Goal: Information Seeking & Learning: Learn about a topic

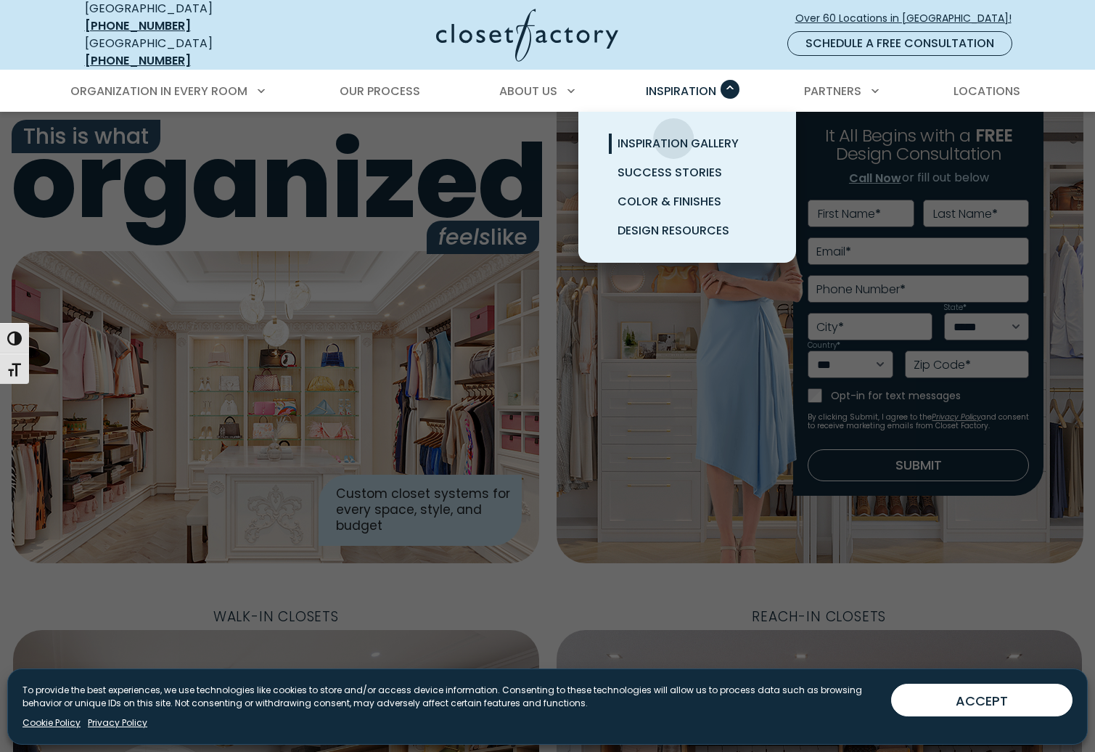
click at [674, 135] on span "Inspiration Gallery" at bounding box center [677, 143] width 121 height 17
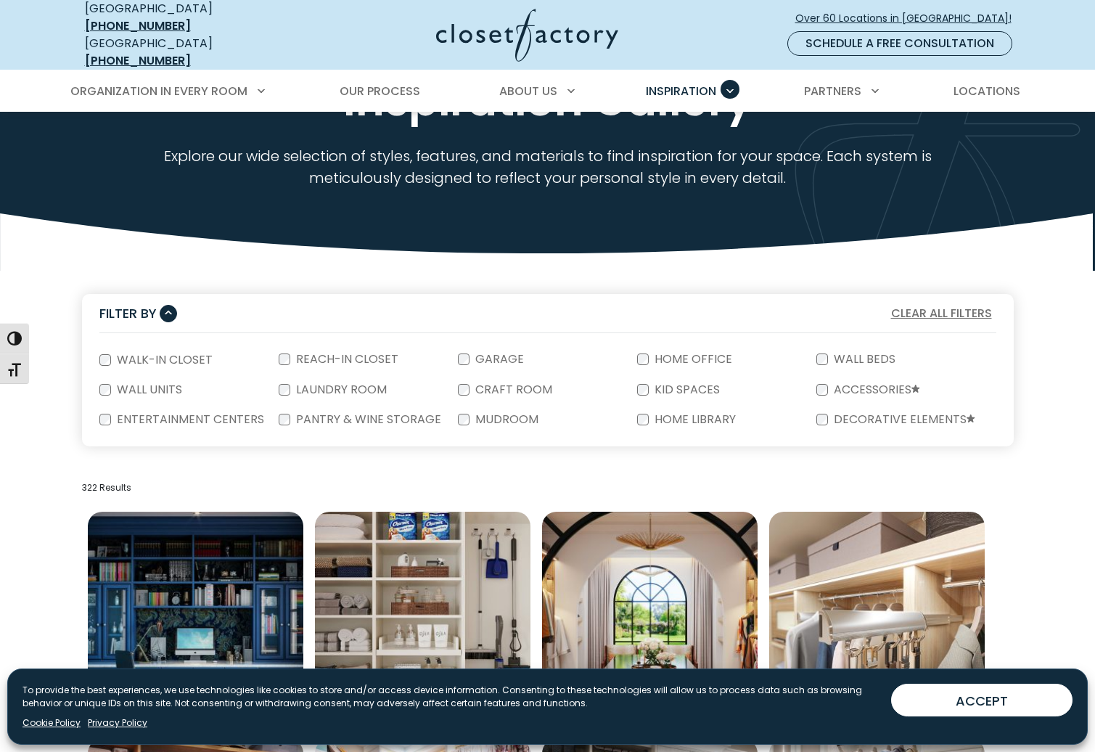
scroll to position [110, 0]
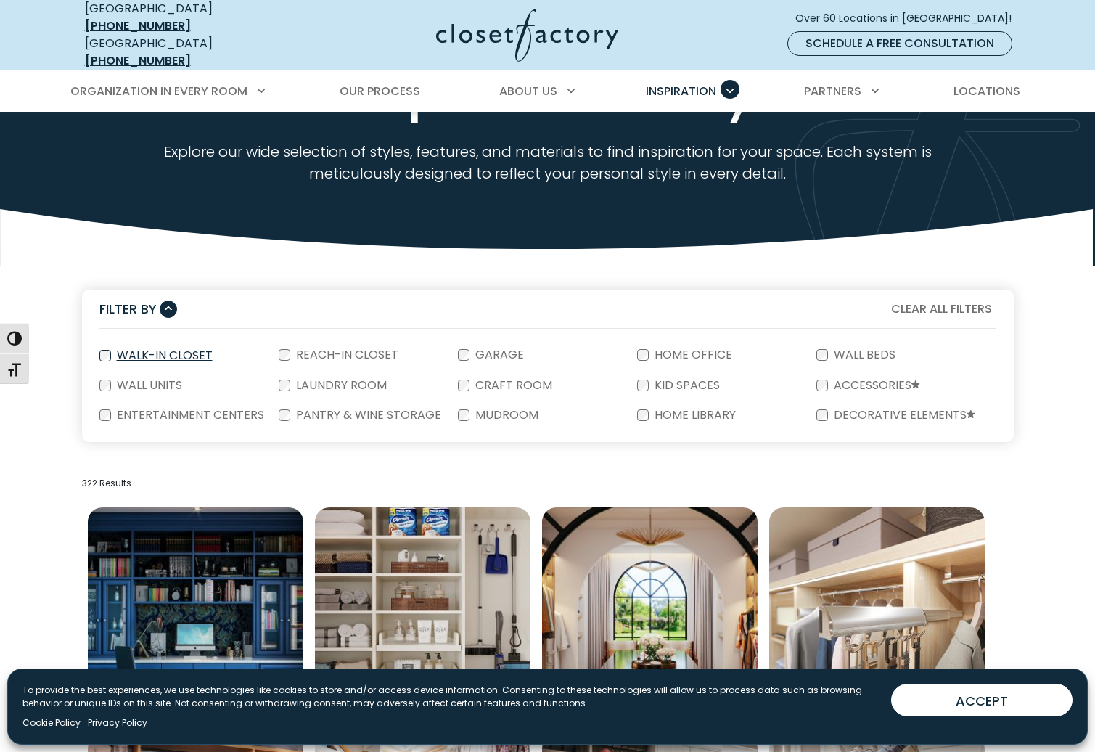
click at [173, 350] on label "Walk-In Closet" at bounding box center [163, 356] width 104 height 12
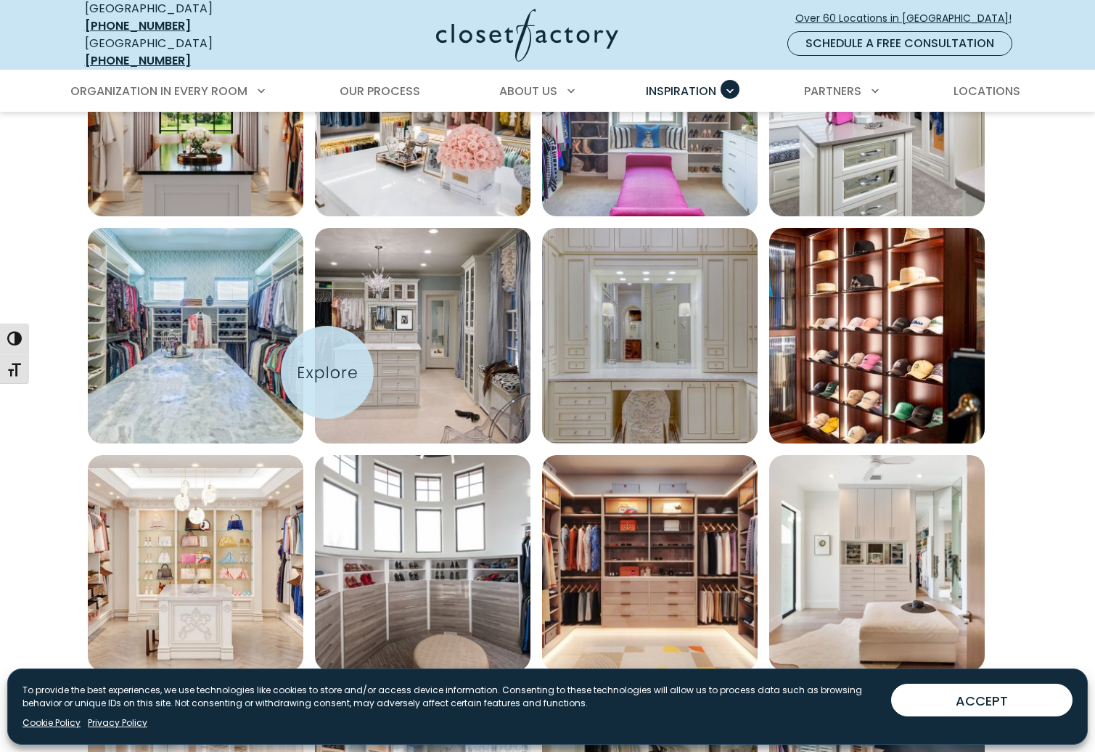
scroll to position [620, 0]
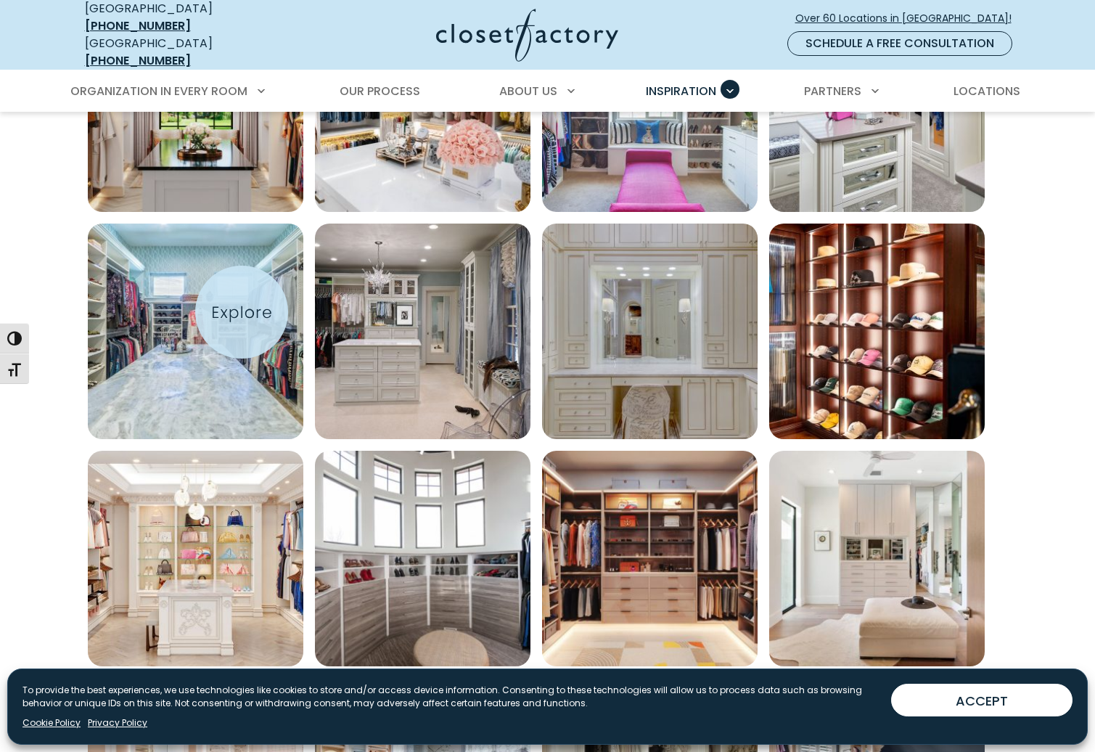
click at [242, 312] on img "Open inspiration gallery to preview enlarged image" at bounding box center [195, 330] width 215 height 215
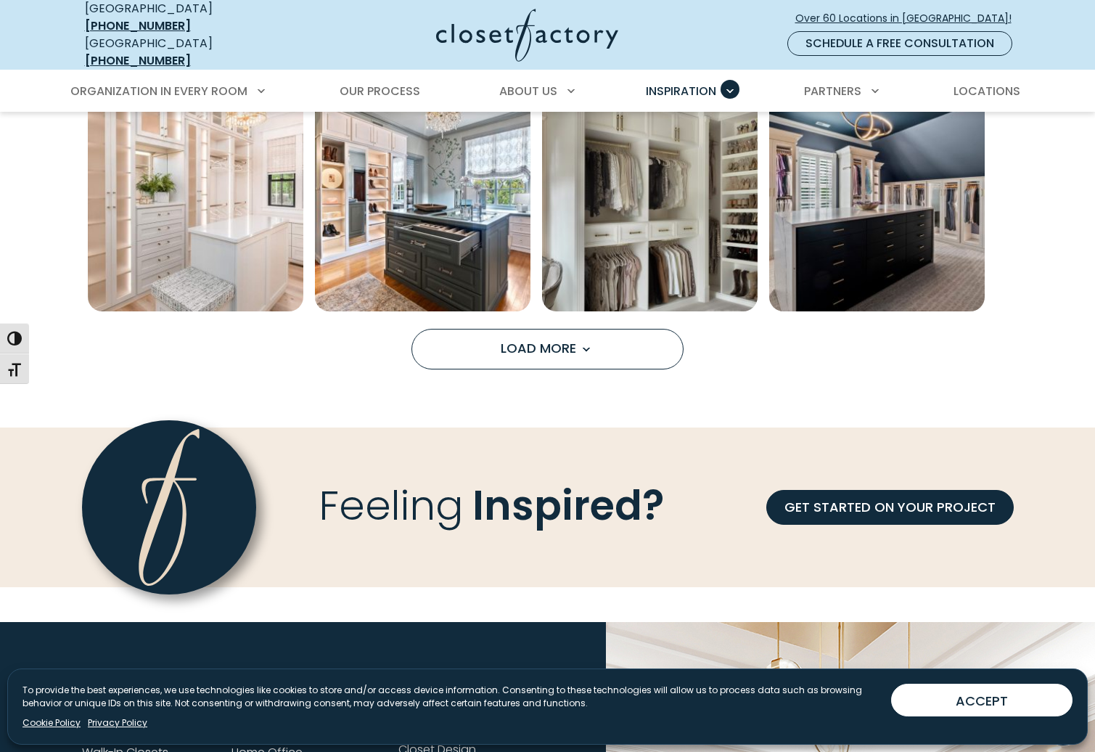
scroll to position [1113, 0]
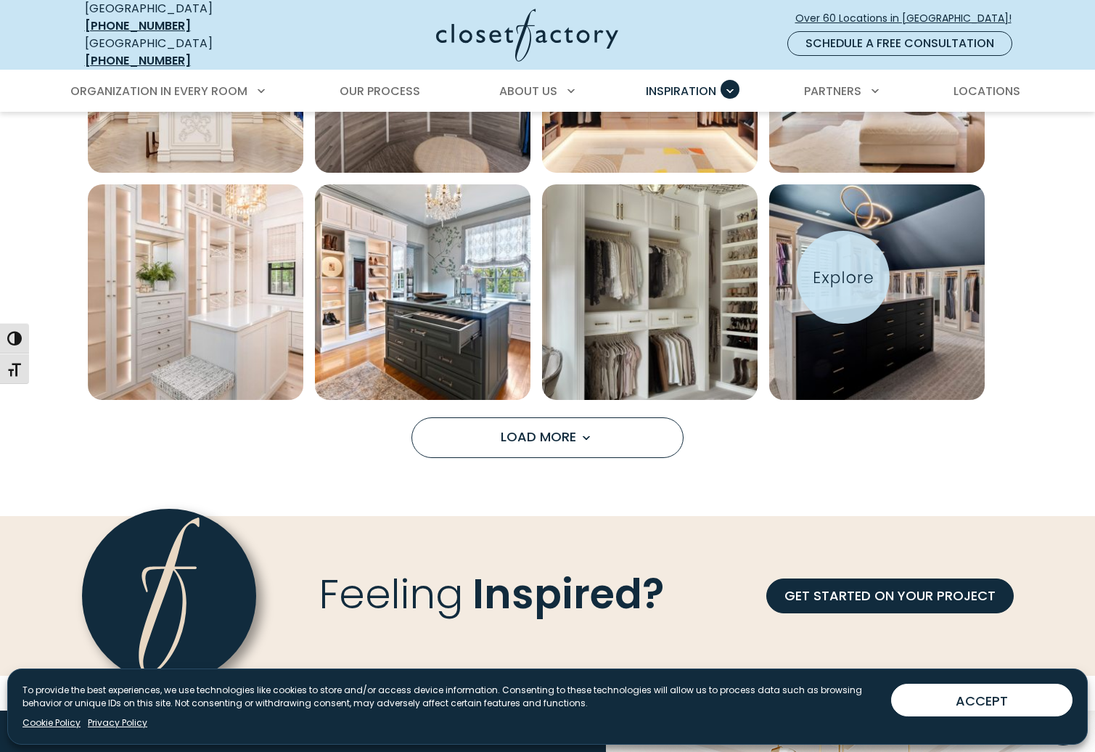
click at [843, 277] on img "Open inspiration gallery to preview enlarged image" at bounding box center [876, 291] width 215 height 215
